Goal: Information Seeking & Learning: Stay updated

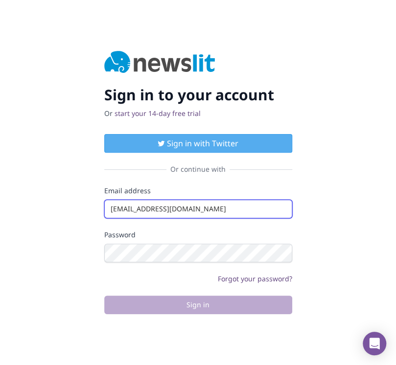
type input "[EMAIL_ADDRESS][DOMAIN_NAME]"
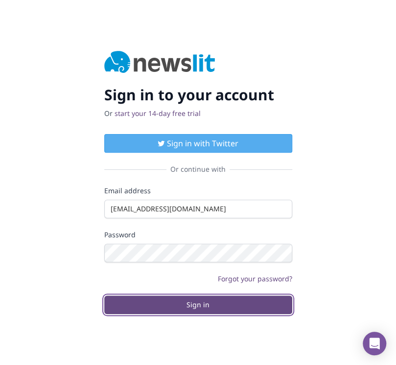
click at [198, 304] on button "Sign in" at bounding box center [198, 304] width 188 height 19
